Goal: Navigation & Orientation: Find specific page/section

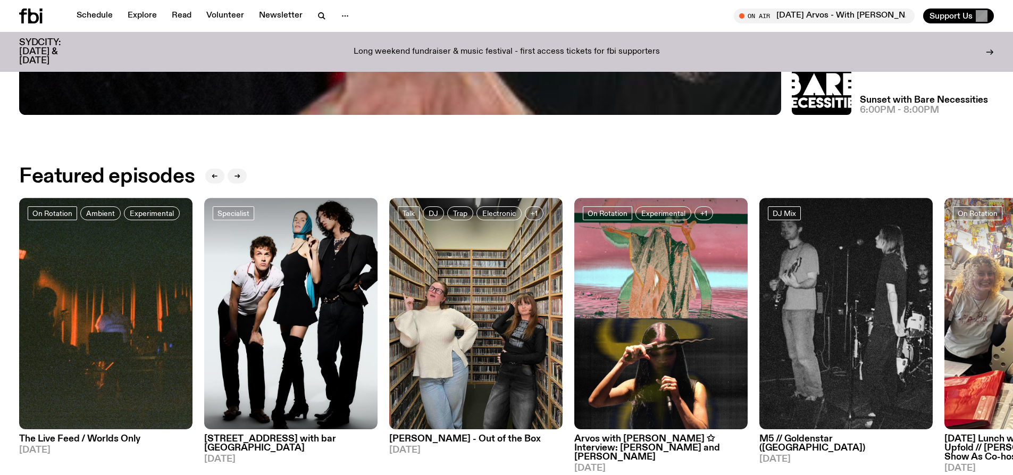
scroll to position [583, 0]
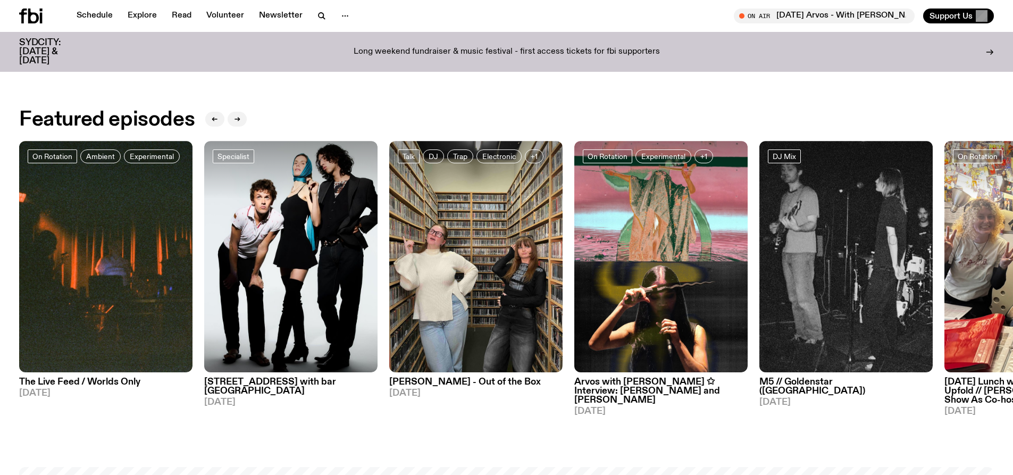
click at [439, 47] on p "Long weekend fundraiser & music festival - first access tickets for fbi support…" at bounding box center [507, 52] width 306 height 10
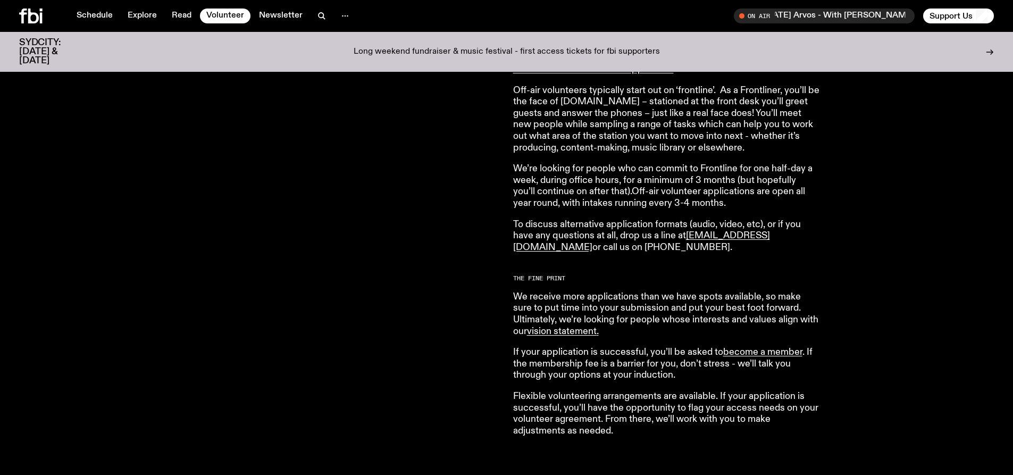
scroll to position [949, 0]
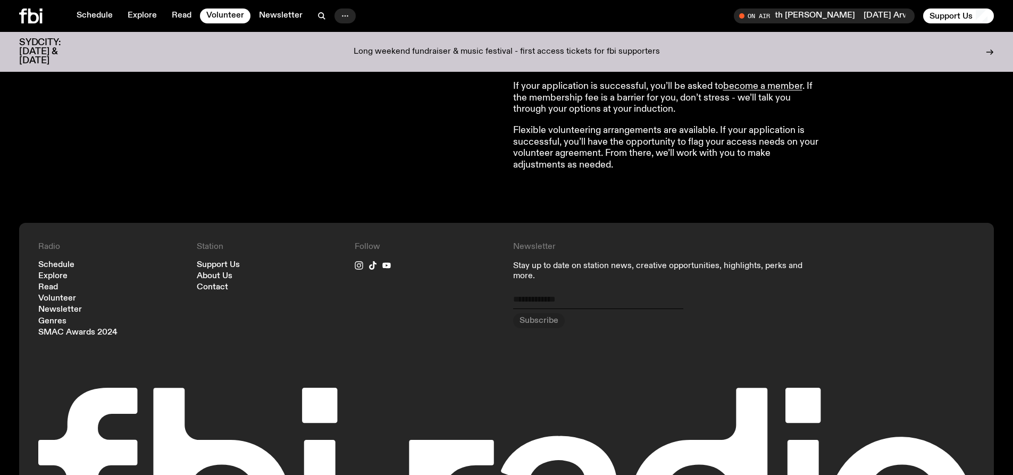
click at [339, 15] on icon "button" at bounding box center [345, 16] width 13 height 13
click at [341, 54] on link "Contact" at bounding box center [345, 56] width 53 height 15
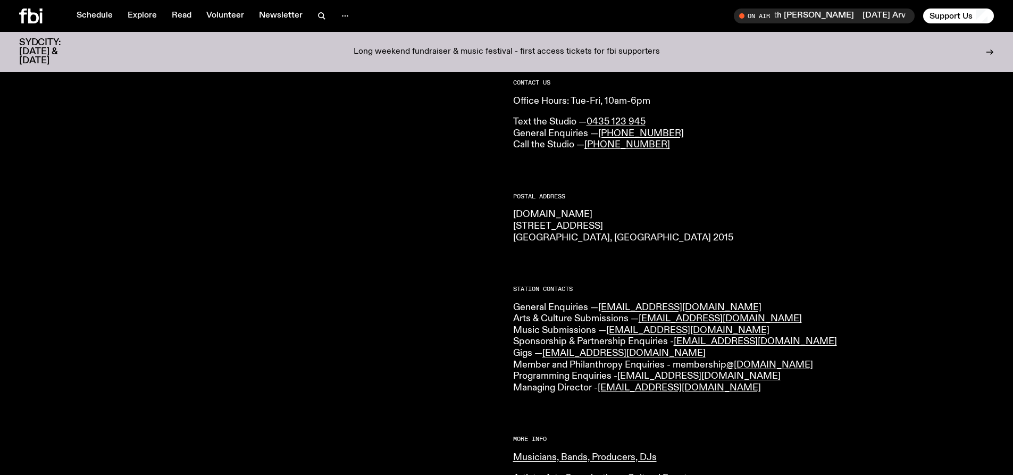
scroll to position [124, 0]
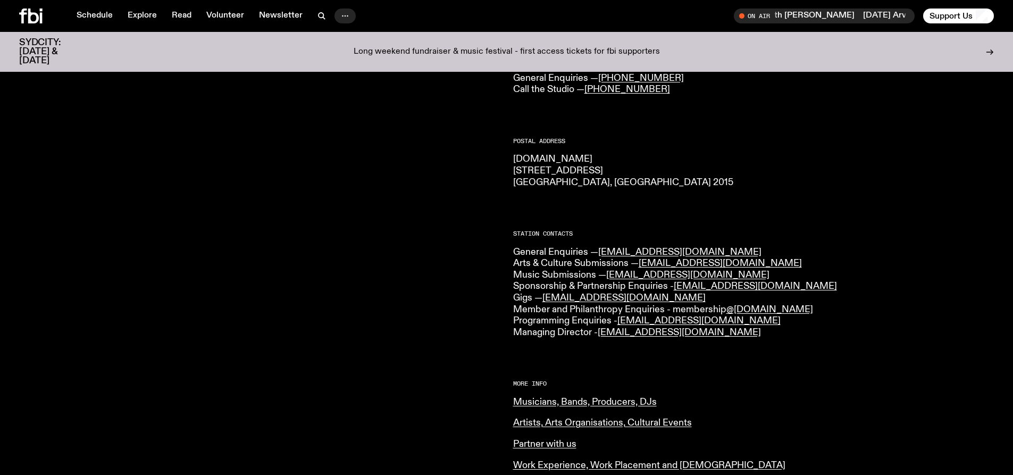
drag, startPoint x: 336, startPoint y: 18, endPoint x: 341, endPoint y: 16, distance: 6.1
click at [336, 18] on button "button" at bounding box center [344, 16] width 21 height 15
click at [127, 16] on link "Explore" at bounding box center [142, 16] width 42 height 15
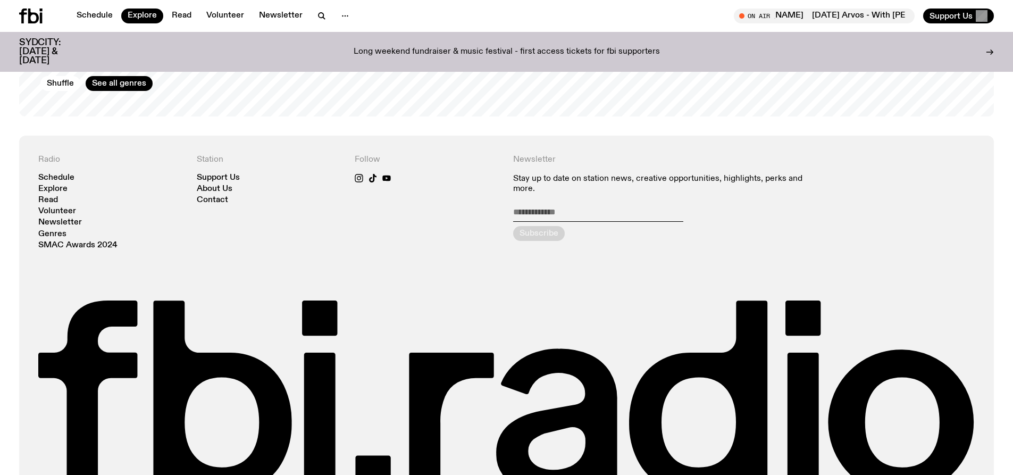
scroll to position [2147, 0]
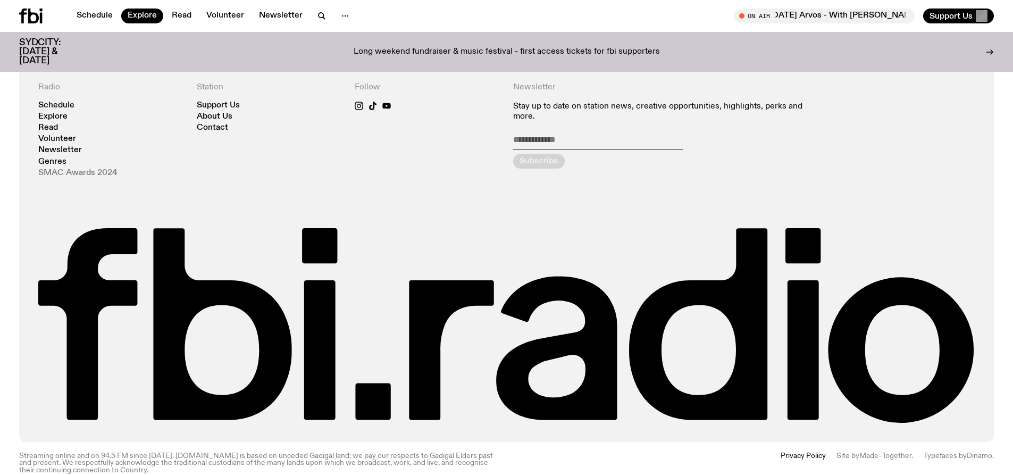
click at [102, 169] on link "SMAC Awards 2024" at bounding box center [77, 173] width 79 height 8
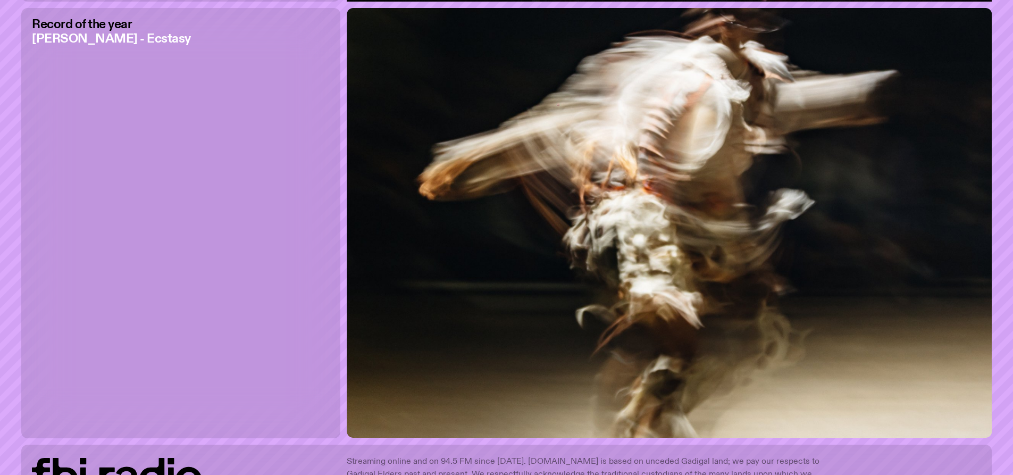
scroll to position [4452, 0]
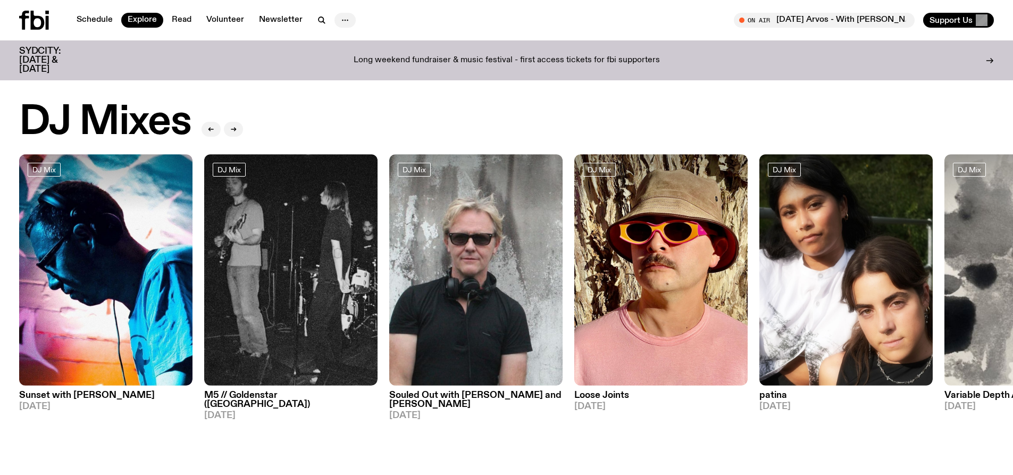
click at [341, 24] on icon "button" at bounding box center [345, 20] width 13 height 13
click at [98, 15] on link "Schedule" at bounding box center [94, 20] width 49 height 15
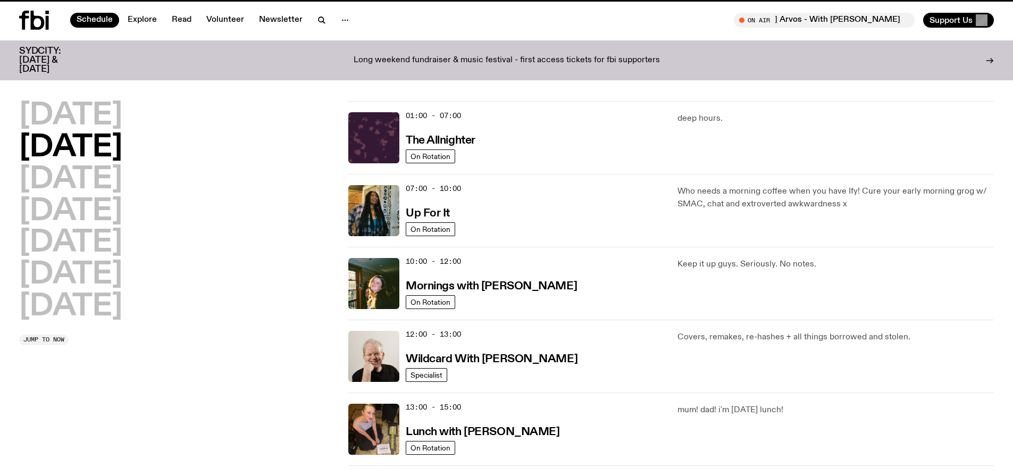
click at [37, 23] on icon at bounding box center [34, 20] width 30 height 19
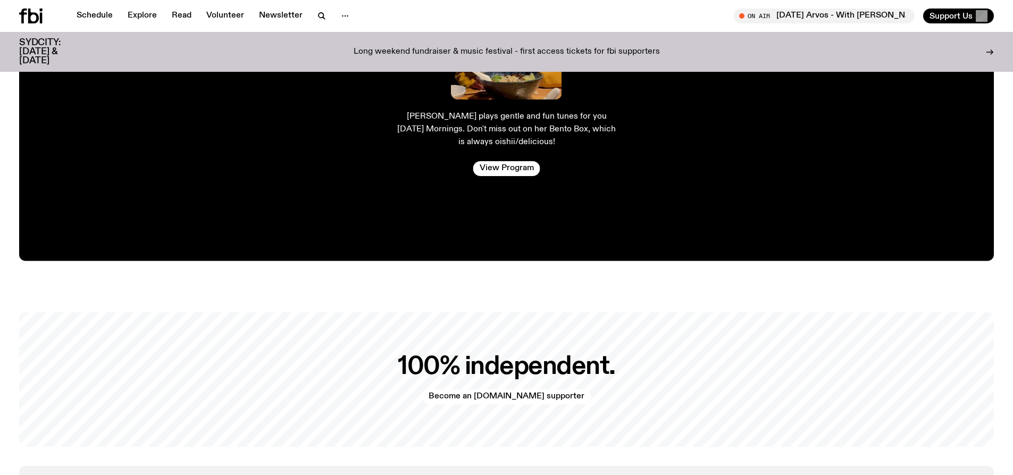
scroll to position [2341, 0]
